Goal: Task Accomplishment & Management: Use online tool/utility

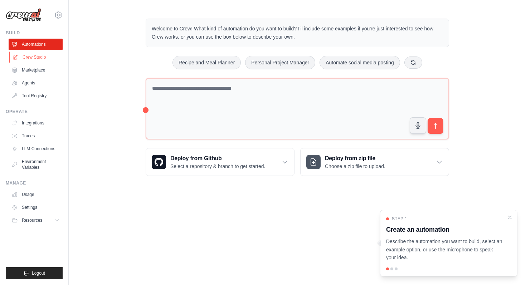
click at [35, 55] on link "Crew Studio" at bounding box center [36, 57] width 54 height 11
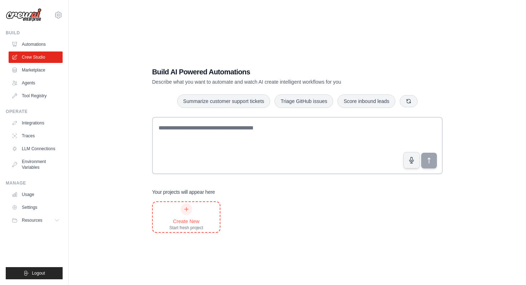
click at [192, 211] on div "Create New Start fresh project" at bounding box center [186, 217] width 34 height 27
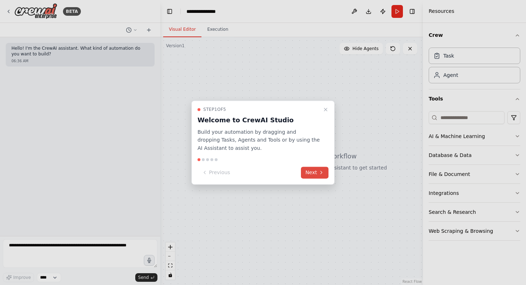
click at [302, 171] on button "Next" at bounding box center [315, 173] width 28 height 12
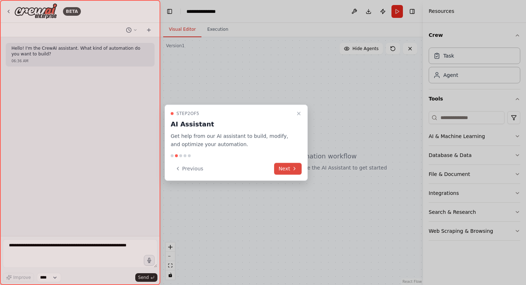
click at [287, 170] on button "Next" at bounding box center [288, 169] width 28 height 12
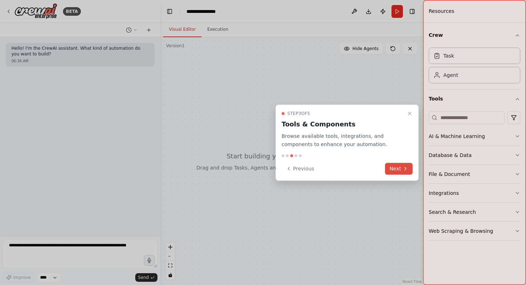
click at [404, 168] on icon at bounding box center [406, 169] width 6 height 6
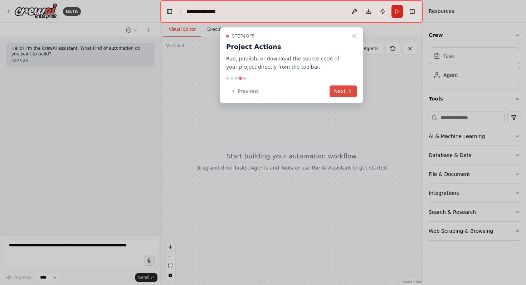
click at [346, 92] on button "Next" at bounding box center [344, 92] width 28 height 12
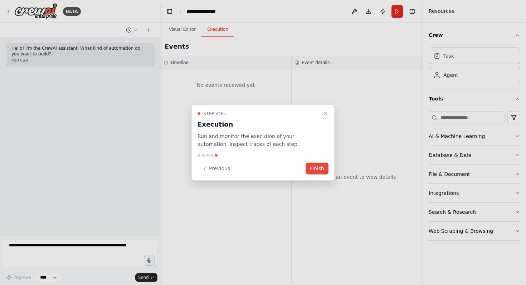
click at [320, 165] on button "Finish" at bounding box center [317, 169] width 23 height 12
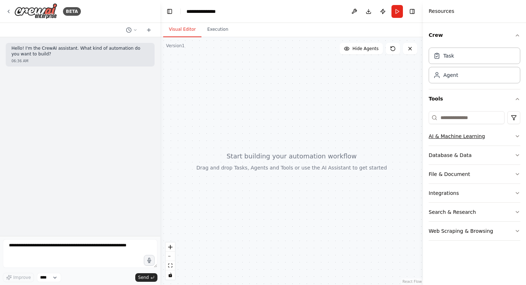
click at [452, 139] on button "AI & Machine Learning" at bounding box center [475, 136] width 92 height 19
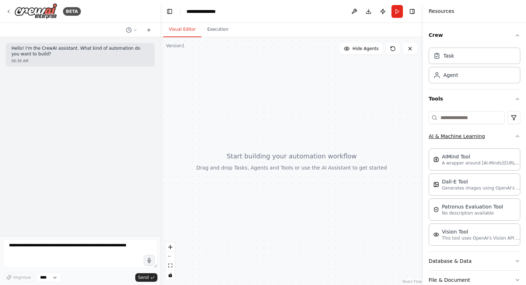
click at [511, 139] on button "AI & Machine Learning" at bounding box center [475, 136] width 92 height 19
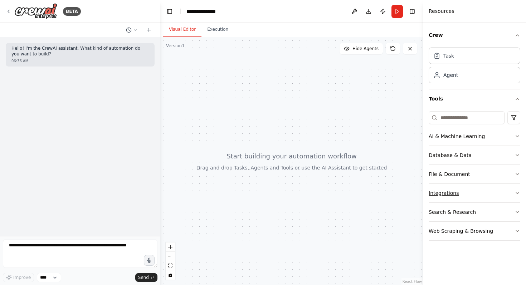
click at [491, 194] on button "Integrations" at bounding box center [475, 193] width 92 height 19
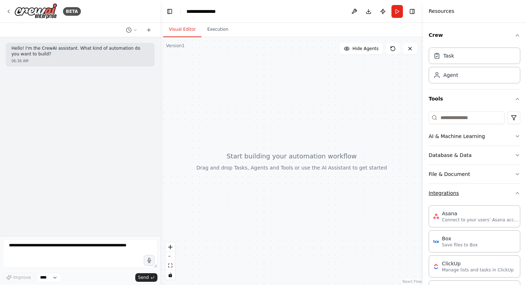
click at [491, 194] on button "Integrations" at bounding box center [475, 193] width 92 height 19
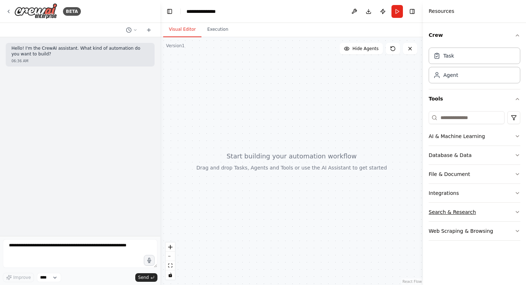
click at [488, 209] on button "Search & Research" at bounding box center [475, 212] width 92 height 19
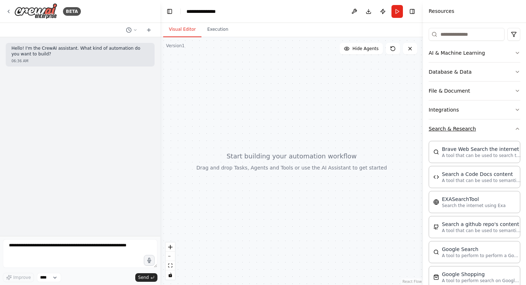
scroll to position [86, 0]
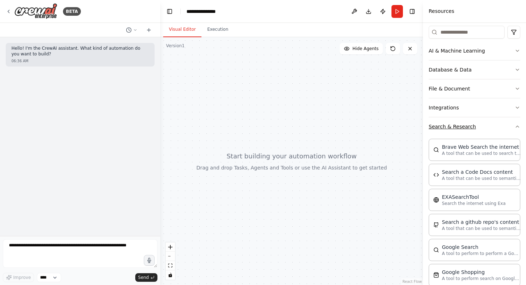
click at [480, 127] on button "Search & Research" at bounding box center [475, 126] width 92 height 19
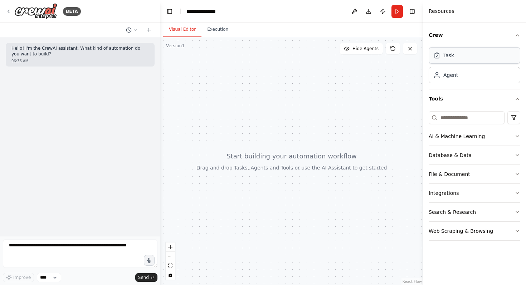
click at [451, 59] on div "Task" at bounding box center [475, 55] width 92 height 16
click at [456, 82] on div "Agent" at bounding box center [475, 75] width 92 height 16
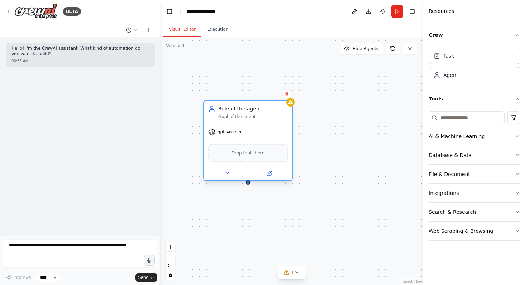
drag, startPoint x: 340, startPoint y: 113, endPoint x: 262, endPoint y: 112, distance: 77.7
click at [262, 112] on div "Role of the agent Goal of the agent" at bounding box center [252, 112] width 69 height 14
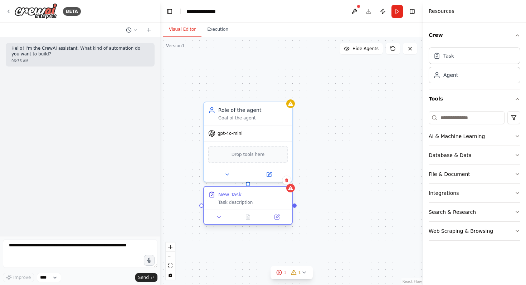
drag, startPoint x: 318, startPoint y: 161, endPoint x: 277, endPoint y: 196, distance: 53.3
click at [277, 196] on div "New Task" at bounding box center [252, 194] width 69 height 7
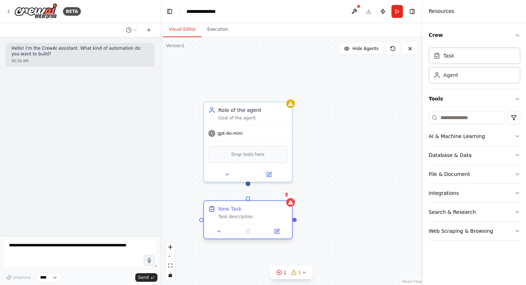
drag, startPoint x: 277, startPoint y: 196, endPoint x: 279, endPoint y: 213, distance: 16.9
click at [279, 213] on div "New Task Task description" at bounding box center [252, 213] width 69 height 14
click at [250, 198] on div "Role of the agent Goal of the agent gpt-4o-mini Drop tools here New Task Task d…" at bounding box center [291, 161] width 263 height 248
drag, startPoint x: 249, startPoint y: 200, endPoint x: 248, endPoint y: 184, distance: 15.4
click at [248, 184] on div "Role of the agent Goal of the agent gpt-4o-mini Drop tools here New Task Task d…" at bounding box center [291, 161] width 263 height 248
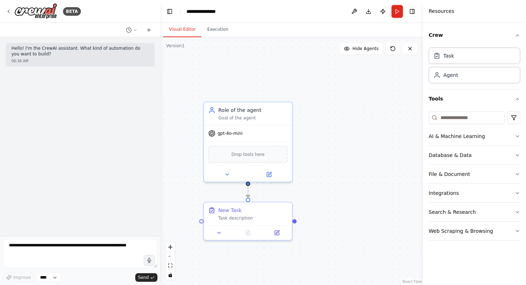
click at [308, 173] on div ".deletable-edge-delete-btn { width: 20px; height: 20px; border: 0px solid #ffff…" at bounding box center [291, 161] width 263 height 248
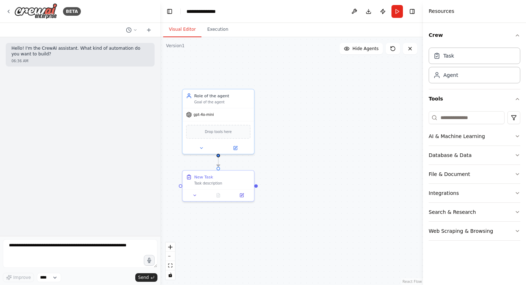
drag, startPoint x: 297, startPoint y: 216, endPoint x: 257, endPoint y: 186, distance: 49.7
click at [256, 186] on div ".deletable-edge-delete-btn { width: 20px; height: 20px; border: 0px solid #ffff…" at bounding box center [291, 161] width 263 height 248
click at [203, 112] on span "gpt-4o-mini" at bounding box center [204, 113] width 20 height 5
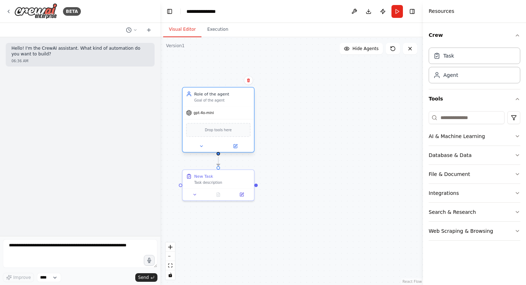
click at [208, 113] on span "gpt-4o-mini" at bounding box center [204, 113] width 20 height 5
click at [285, 118] on div ".deletable-edge-delete-btn { width: 20px; height: 20px; border: 0px solid #ffff…" at bounding box center [291, 161] width 263 height 248
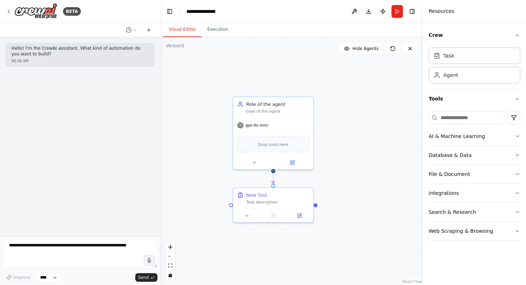
drag, startPoint x: 285, startPoint y: 118, endPoint x: 348, endPoint y: 148, distance: 69.5
click at [348, 148] on div ".deletable-edge-delete-btn { width: 20px; height: 20px; border: 0px solid #ffff…" at bounding box center [291, 161] width 263 height 248
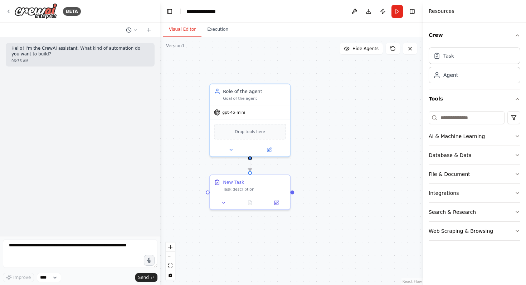
drag, startPoint x: 348, startPoint y: 148, endPoint x: 325, endPoint y: 119, distance: 37.2
click at [325, 119] on div ".deletable-edge-delete-btn { width: 20px; height: 20px; border: 0px solid #ffff…" at bounding box center [291, 161] width 263 height 248
click at [313, 16] on header "**********" at bounding box center [291, 11] width 263 height 23
click at [205, 9] on div "**********" at bounding box center [205, 11] width 37 height 7
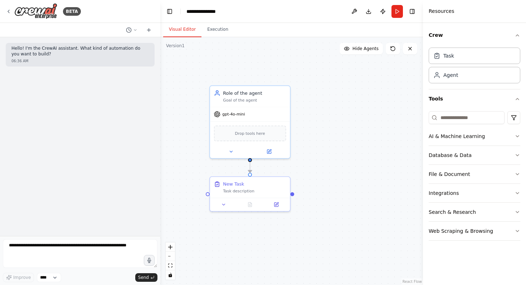
click at [229, 11] on div "**********" at bounding box center [214, 11] width 54 height 7
click at [222, 11] on div "**********" at bounding box center [214, 11] width 54 height 7
drag, startPoint x: 222, startPoint y: 11, endPoint x: 186, endPoint y: 11, distance: 35.8
click at [186, 11] on header "**********" at bounding box center [291, 11] width 263 height 23
click at [277, 14] on header "**********" at bounding box center [291, 11] width 263 height 23
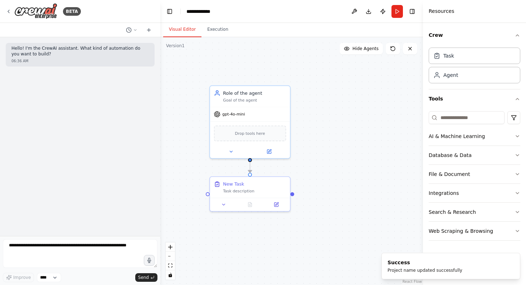
click at [300, 95] on div ".deletable-edge-delete-btn { width: 20px; height: 20px; border: 0px solid #ffff…" at bounding box center [291, 161] width 263 height 248
click at [326, 141] on div ".deletable-edge-delete-btn { width: 20px; height: 20px; border: 0px solid #ffff…" at bounding box center [291, 161] width 263 height 248
